Goal: Information Seeking & Learning: Understand process/instructions

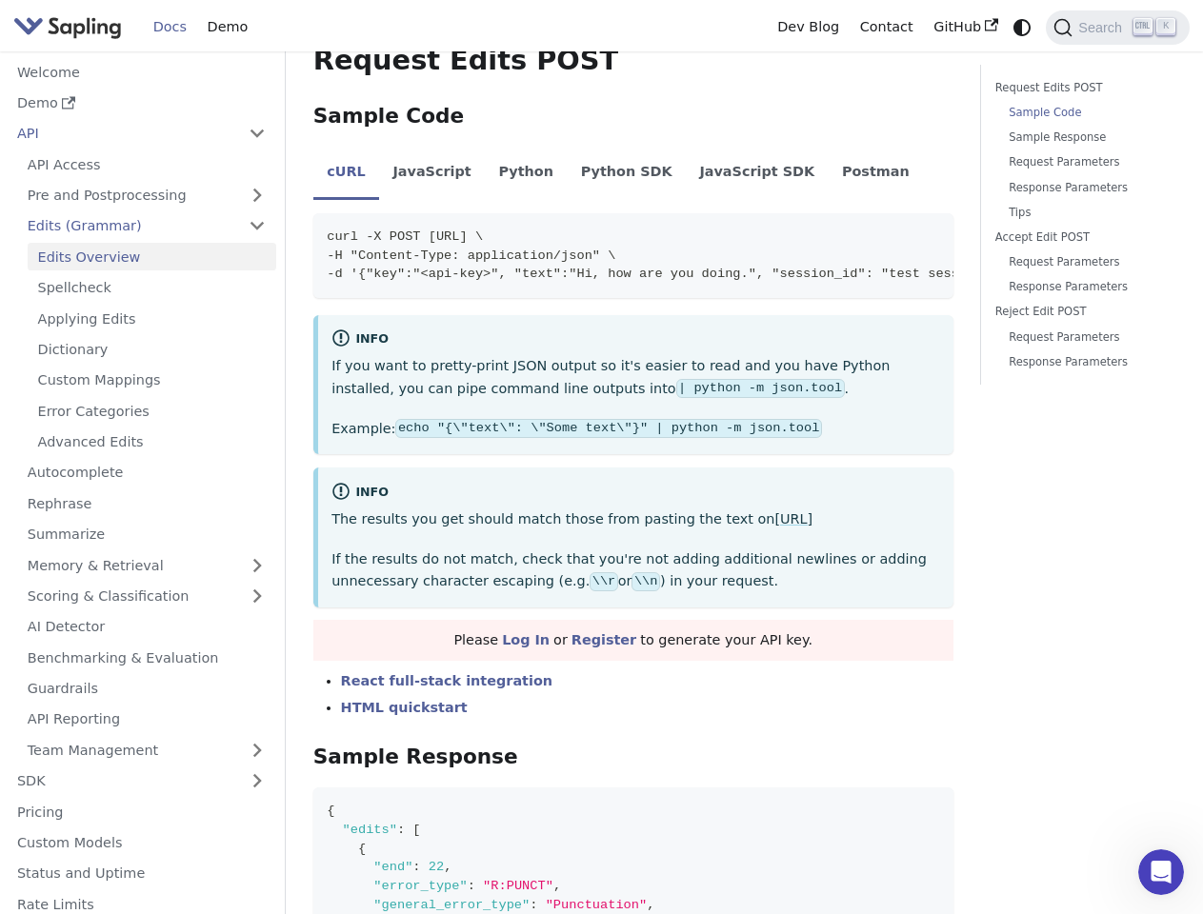
click at [601, 482] on div "info" at bounding box center [635, 493] width 608 height 23
click at [1022, 27] on icon "Switch between dark and light mode (currently system mode)" at bounding box center [1021, 27] width 17 height 17
click at [1117, 28] on span "Search" at bounding box center [1102, 27] width 61 height 15
click at [256, 133] on button "Collapse sidebar category 'API'" at bounding box center [257, 134] width 38 height 28
click at [146, 195] on link "Pre and Postprocessing" at bounding box center [146, 196] width 259 height 28
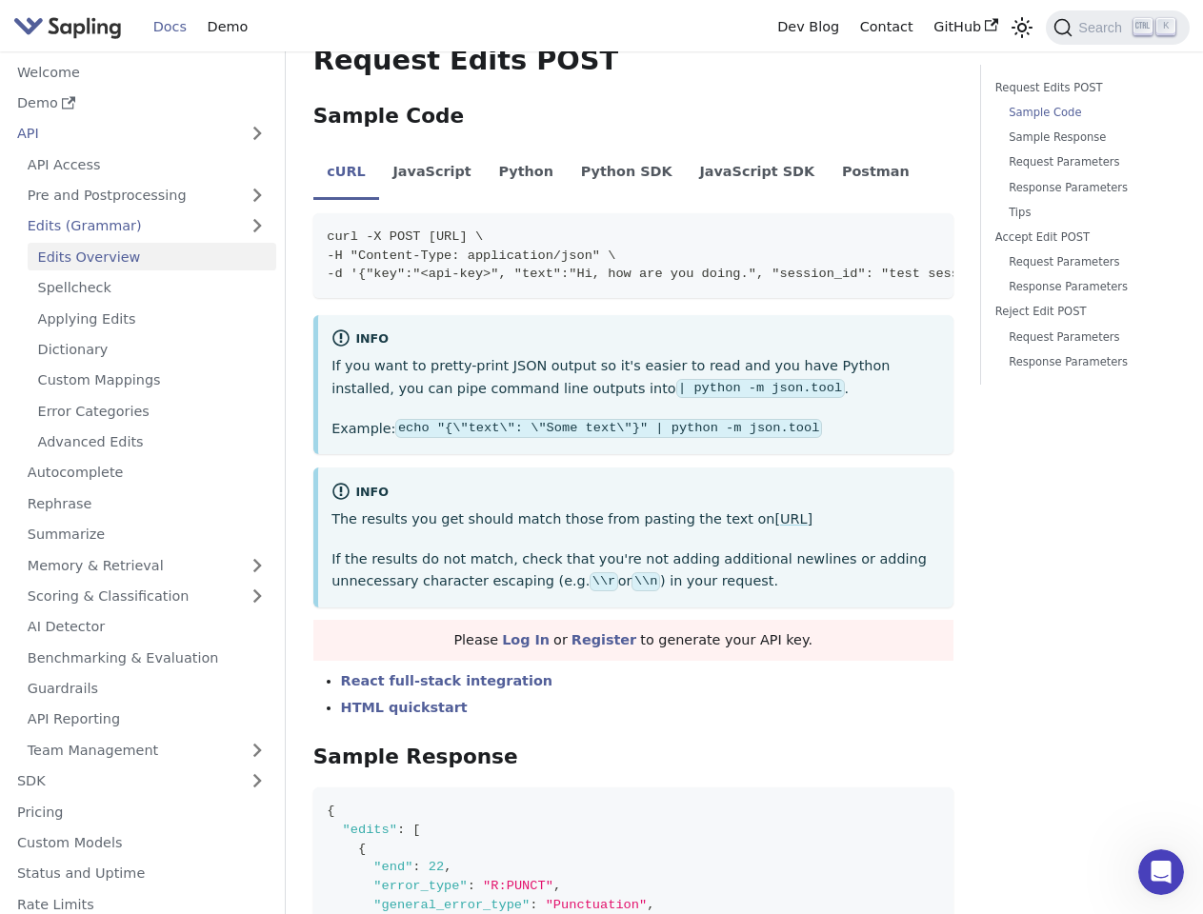
click at [146, 226] on link "Edits (Grammar)" at bounding box center [146, 226] width 259 height 28
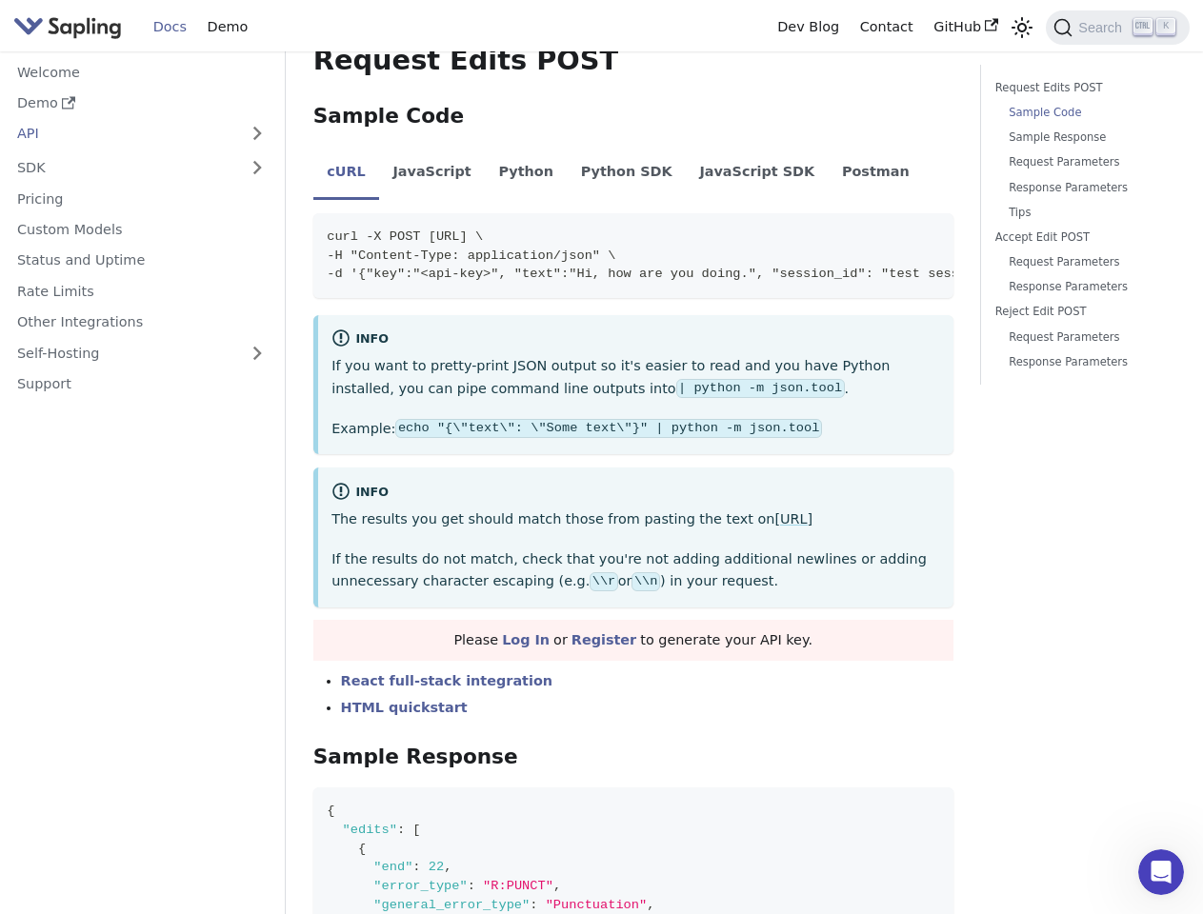
click at [146, 565] on nav "Welcome Demo API API Access Pre and Postprocessing Preprocessing Postprocessing…" at bounding box center [143, 482] width 286 height 863
click at [146, 596] on nav "Welcome Demo API API Access Pre and Postprocessing Preprocessing Postprocessing…" at bounding box center [143, 482] width 286 height 863
click at [146, 749] on nav "Welcome Demo API API Access Pre and Postprocessing Preprocessing Postprocessing…" at bounding box center [143, 482] width 286 height 863
click at [256, 781] on nav "Welcome Demo API API Access Pre and Postprocessing Preprocessing Postprocessing…" at bounding box center [143, 482] width 286 height 863
